Goal: Task Accomplishment & Management: Use online tool/utility

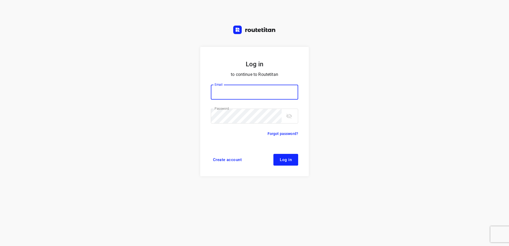
type input "[EMAIL_ADDRESS][DOMAIN_NAME]"
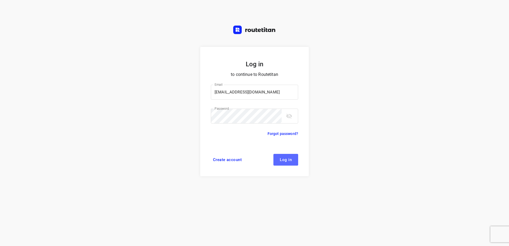
click at [288, 156] on button "Log in" at bounding box center [285, 160] width 25 height 12
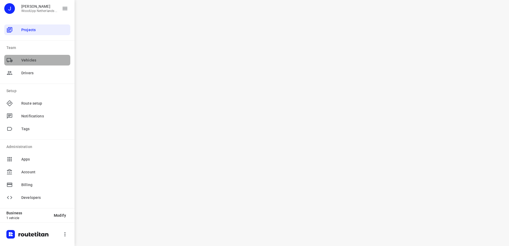
click at [37, 63] on div "Vehicles" at bounding box center [37, 60] width 66 height 11
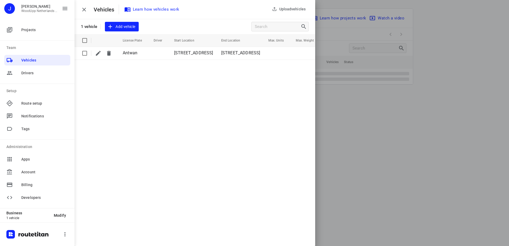
click at [405, 152] on div at bounding box center [254, 123] width 509 height 246
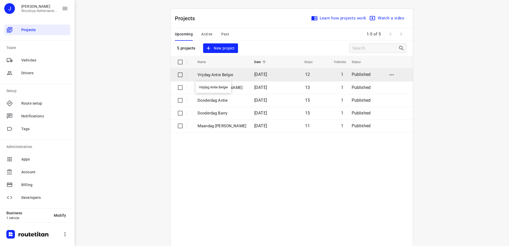
click at [212, 77] on p "Vrijdag Antie Belgie" at bounding box center [221, 75] width 49 height 6
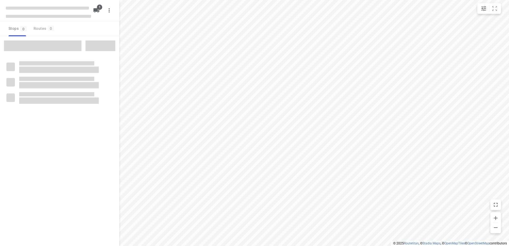
type input "distance"
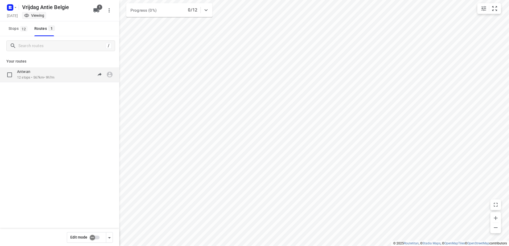
click at [35, 69] on div "Antwan" at bounding box center [35, 72] width 37 height 6
